Goal: Task Accomplishment & Management: Complete application form

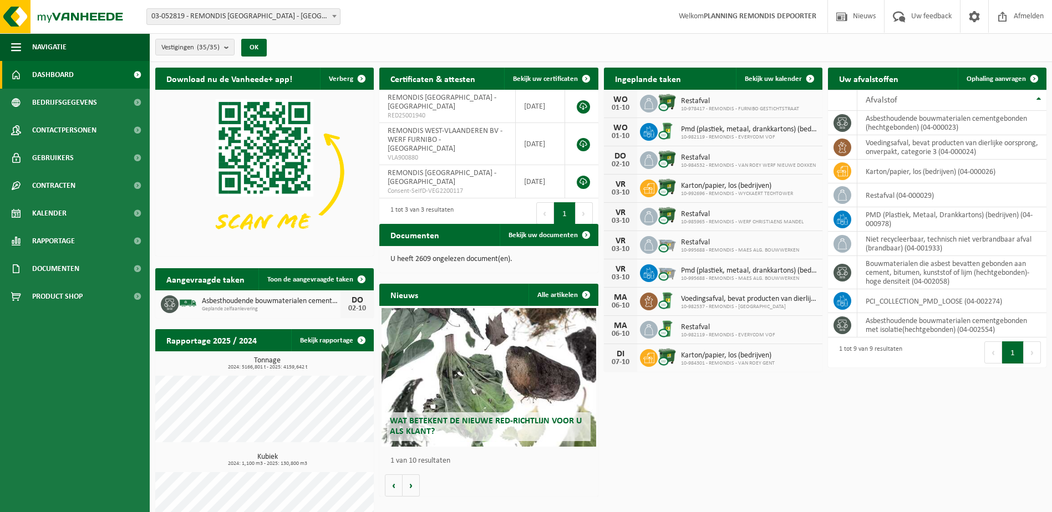
drag, startPoint x: 988, startPoint y: 73, endPoint x: 695, endPoint y: 120, distance: 296.5
click at [988, 73] on link "Ophaling aanvragen" at bounding box center [1001, 79] width 88 height 22
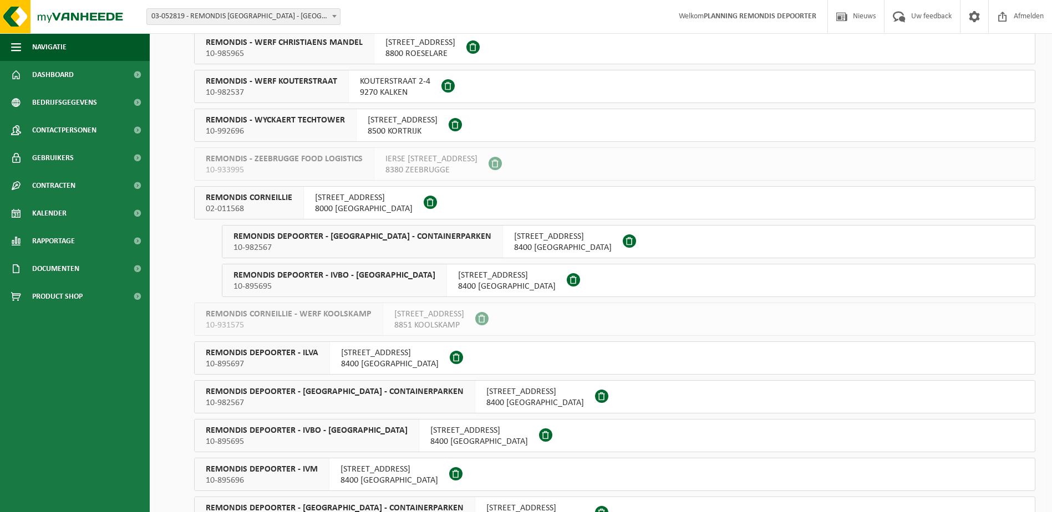
scroll to position [721, 0]
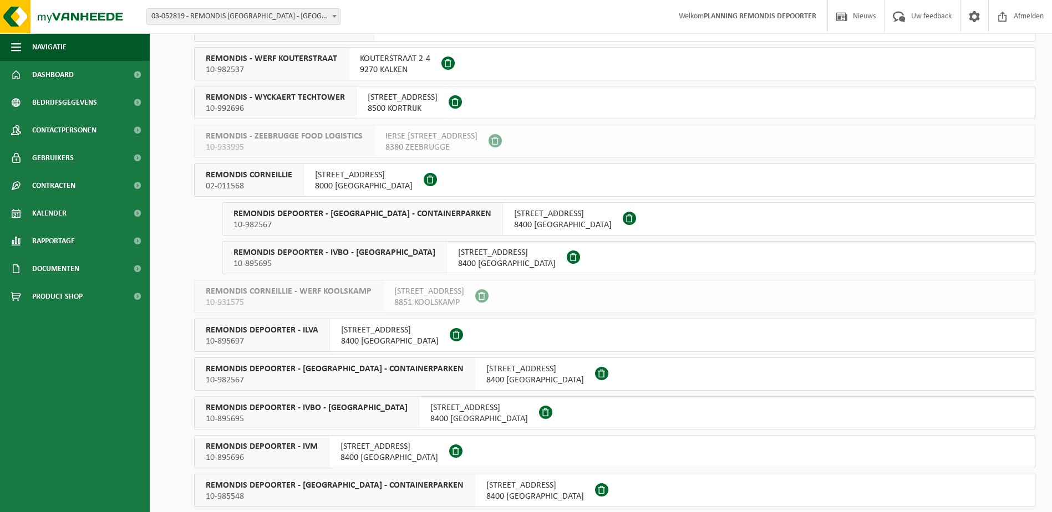
click at [262, 176] on span "REMONDIS CORNEILLIE" at bounding box center [249, 175] width 86 height 11
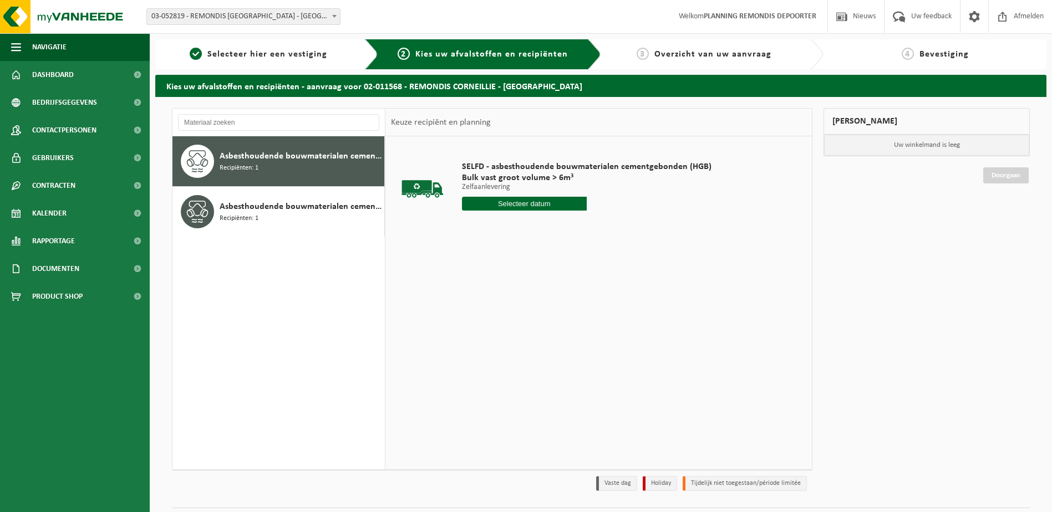
click at [507, 203] on input "text" at bounding box center [524, 204] width 125 height 14
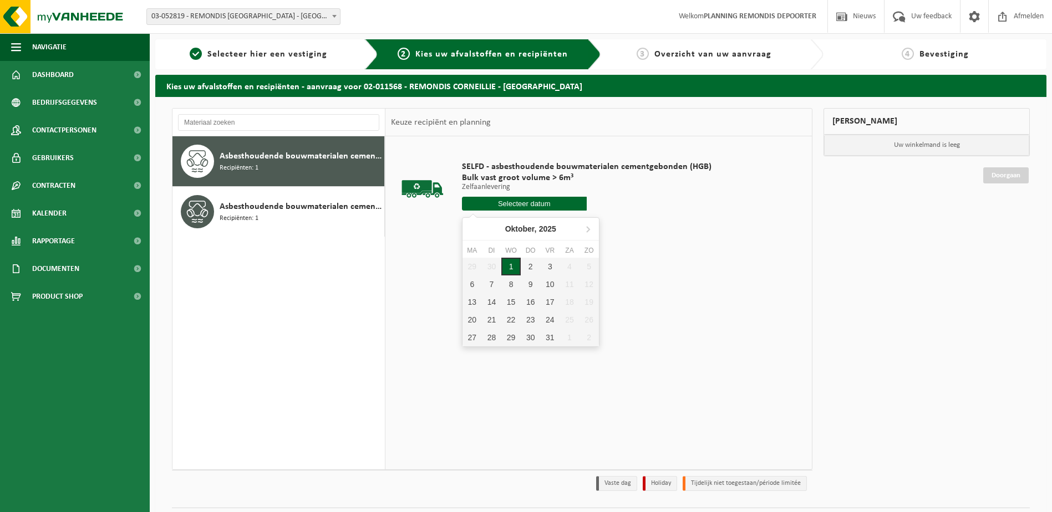
click at [516, 265] on div "1" at bounding box center [510, 267] width 19 height 18
type input "Van 2025-10-01"
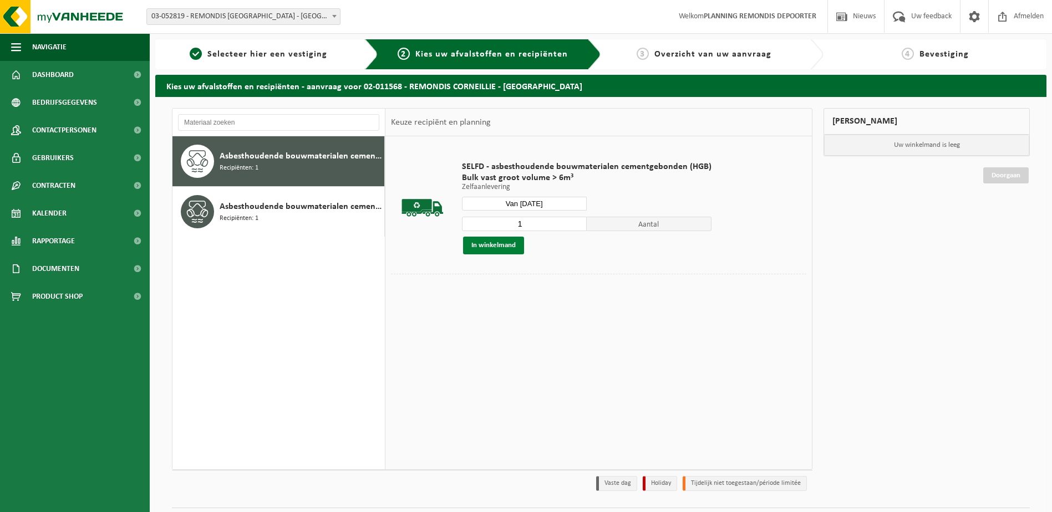
click at [486, 247] on button "In winkelmand" at bounding box center [493, 246] width 61 height 18
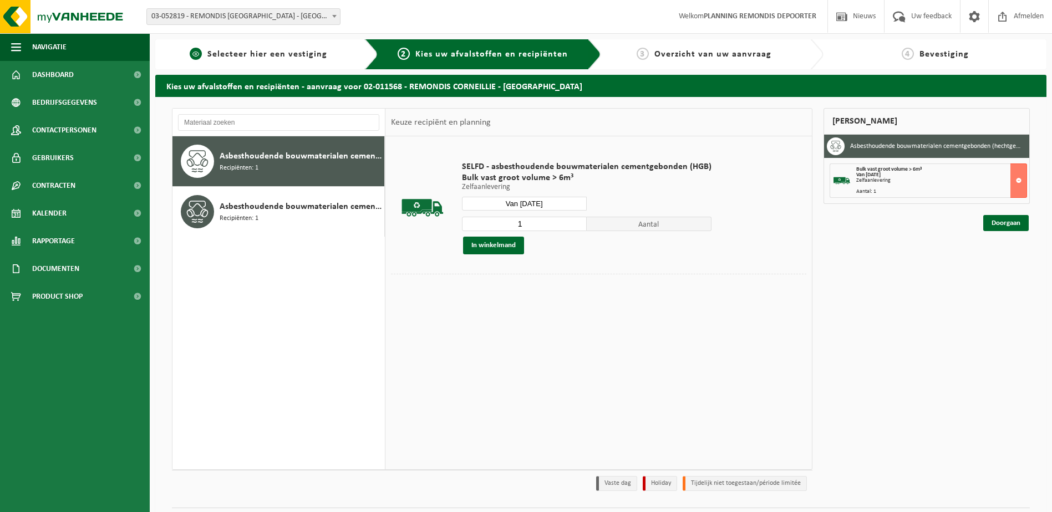
click at [230, 57] on span "Selecteer hier een vestiging" at bounding box center [267, 54] width 120 height 9
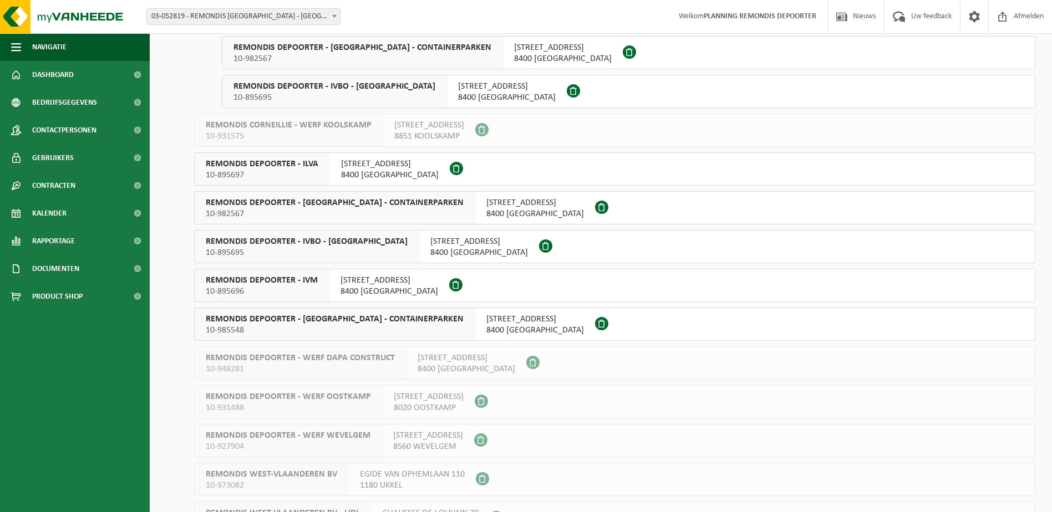
scroll to position [942, 0]
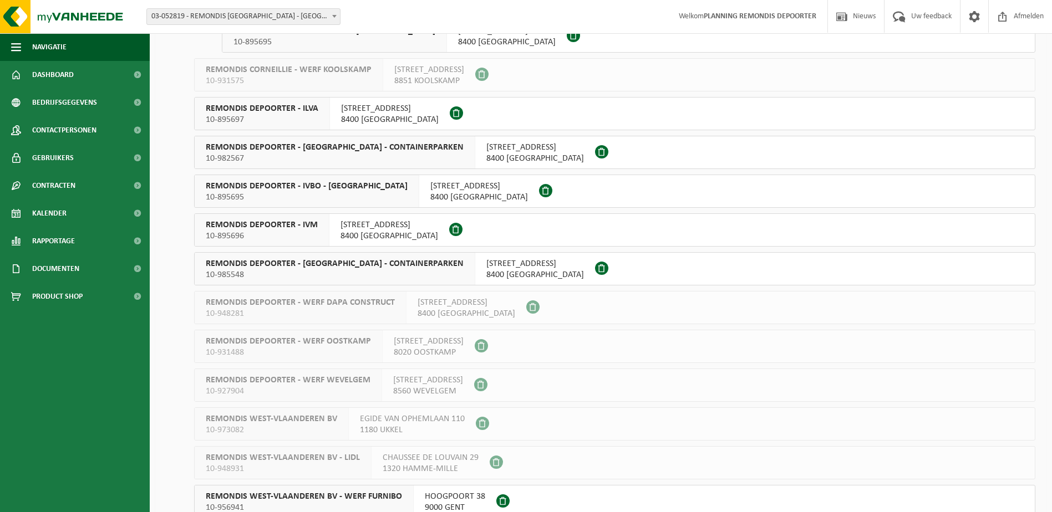
click at [290, 188] on span "REMONDIS DEPOORTER - IVBO - [GEOGRAPHIC_DATA]" at bounding box center [307, 186] width 202 height 11
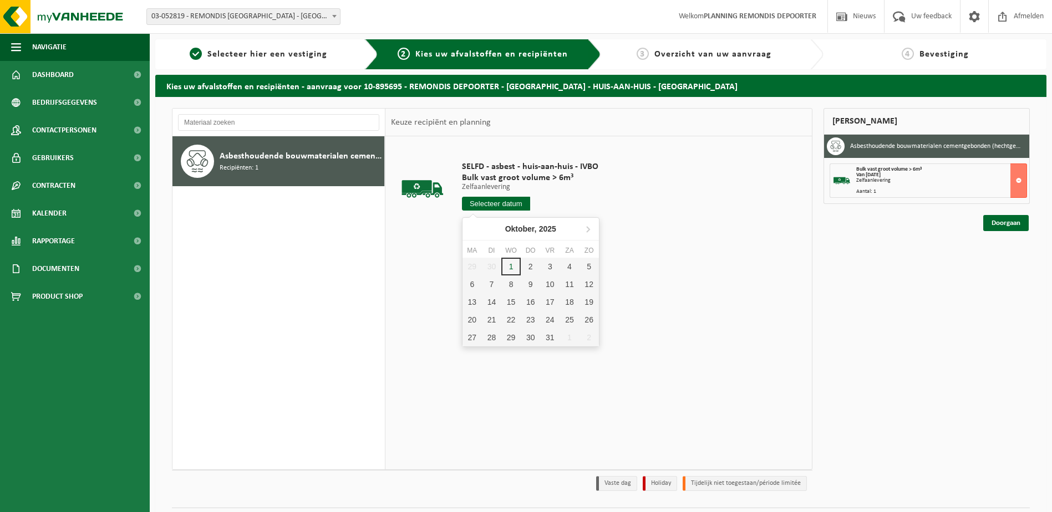
click at [492, 202] on input "text" at bounding box center [496, 204] width 68 height 14
click at [507, 268] on div "1" at bounding box center [510, 267] width 19 height 18
type input "Van 2025-10-01"
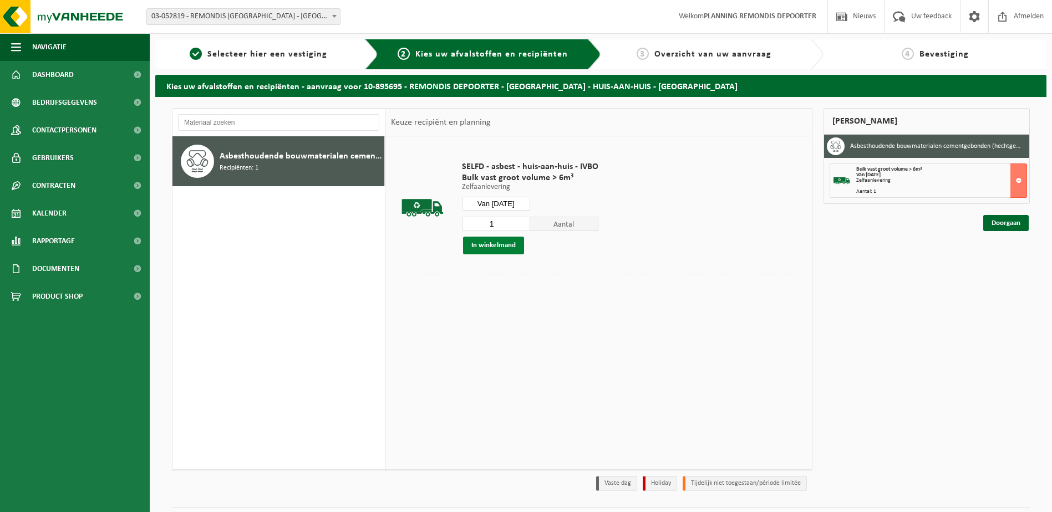
click at [512, 245] on button "In winkelmand" at bounding box center [493, 246] width 61 height 18
click at [1001, 262] on link "Doorgaan" at bounding box center [1005, 263] width 45 height 16
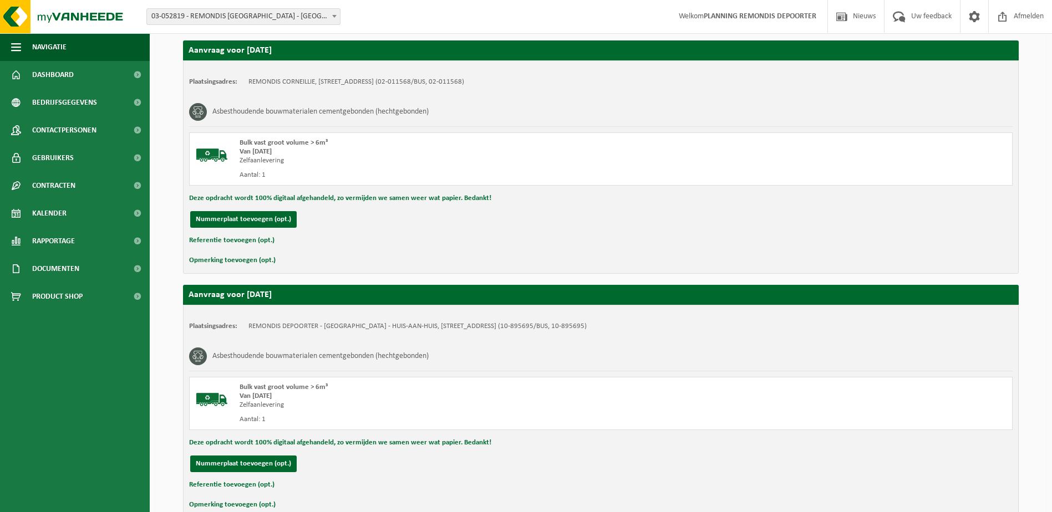
scroll to position [264, 0]
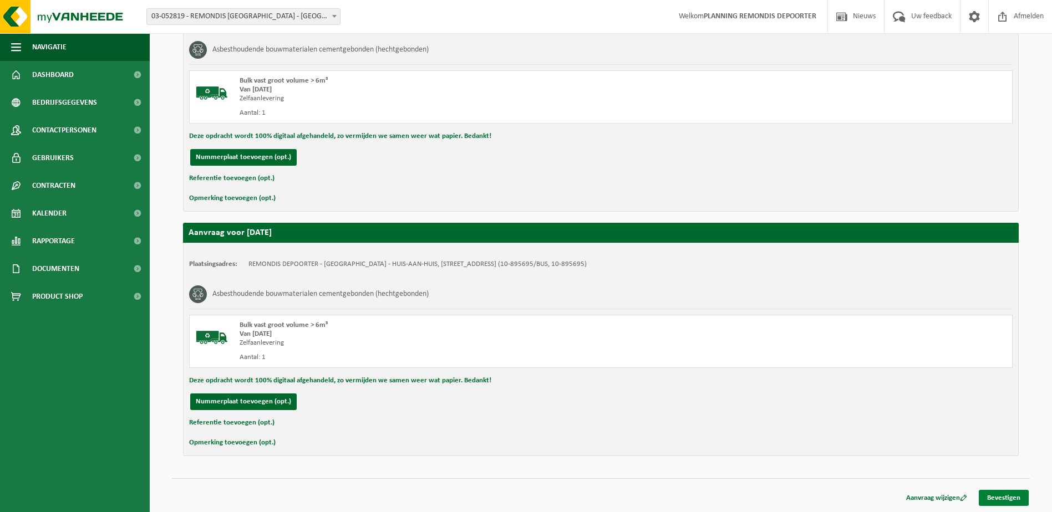
click at [1023, 497] on link "Bevestigen" at bounding box center [1003, 498] width 50 height 16
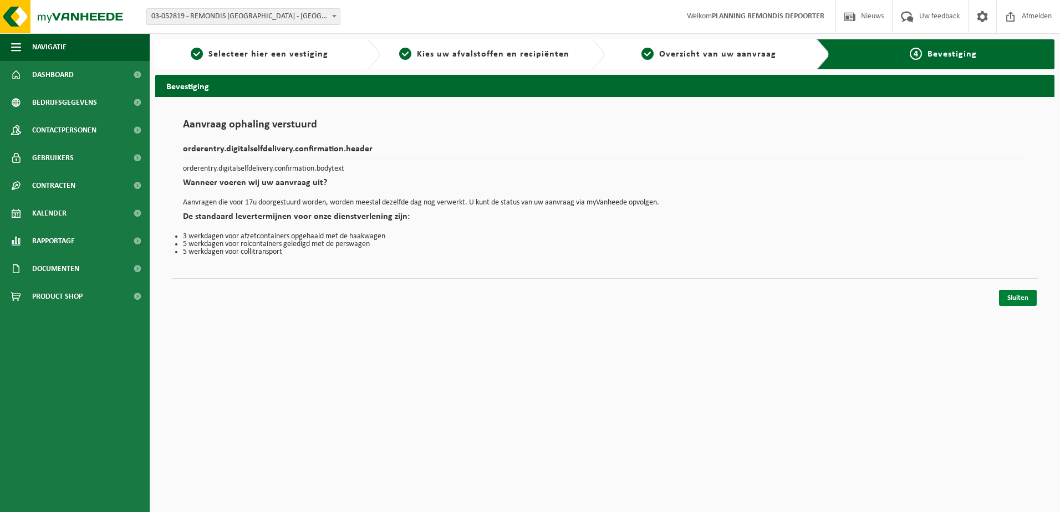
click at [1009, 299] on link "Sluiten" at bounding box center [1018, 298] width 38 height 16
